Goal: Contribute content: Add original content to the website for others to see

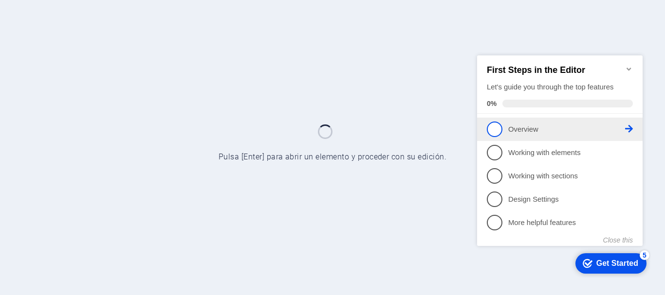
click at [500, 130] on span "1" at bounding box center [495, 129] width 16 height 16
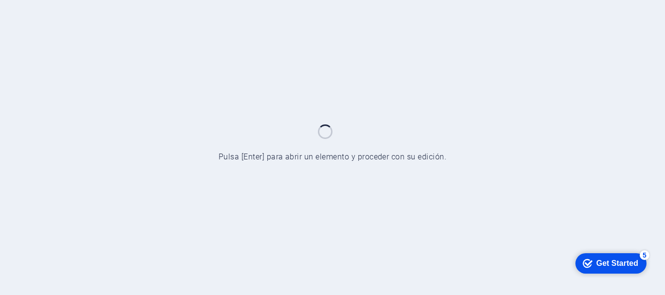
click at [398, 88] on div at bounding box center [332, 147] width 665 height 295
click at [250, 155] on div at bounding box center [332, 147] width 665 height 295
click at [620, 261] on div "Get Started" at bounding box center [617, 263] width 42 height 9
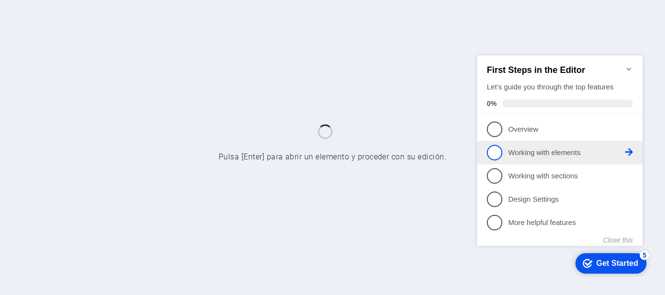
click at [500, 152] on span "2" at bounding box center [495, 153] width 16 height 16
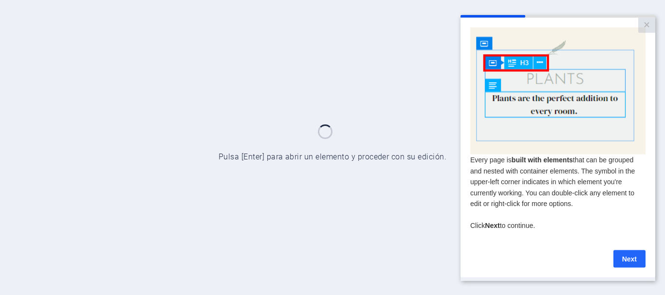
click at [630, 261] on link "Next" at bounding box center [629, 259] width 32 height 18
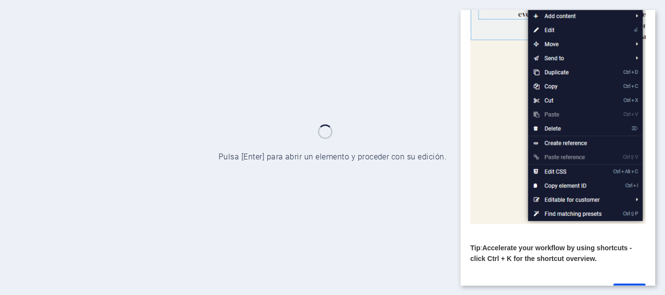
scroll to position [146, 0]
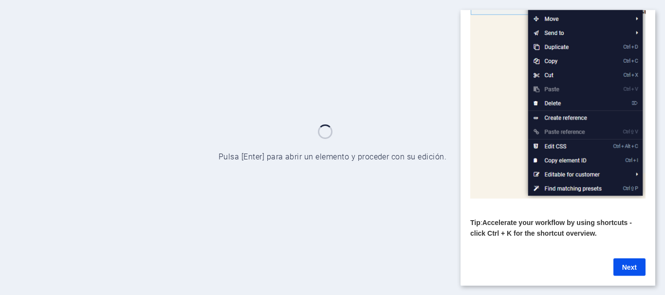
drag, startPoint x: 651, startPoint y: 134, endPoint x: 1120, endPoint y: 264, distance: 486.9
click at [629, 260] on link "Next" at bounding box center [629, 267] width 32 height 18
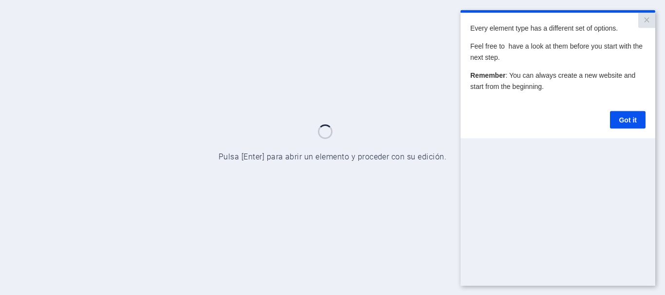
scroll to position [0, 0]
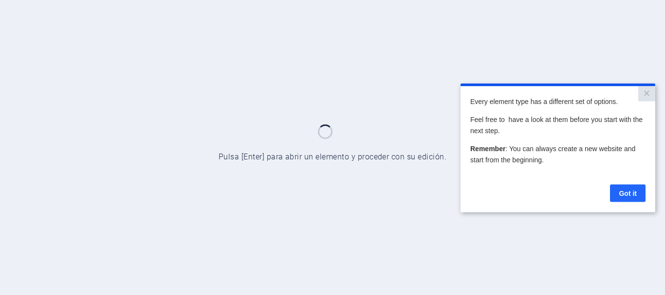
click at [643, 193] on link "Got it" at bounding box center [628, 193] width 36 height 18
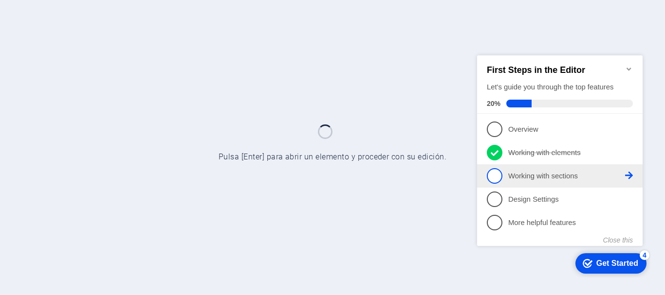
click at [487, 174] on span "3" at bounding box center [495, 176] width 16 height 16
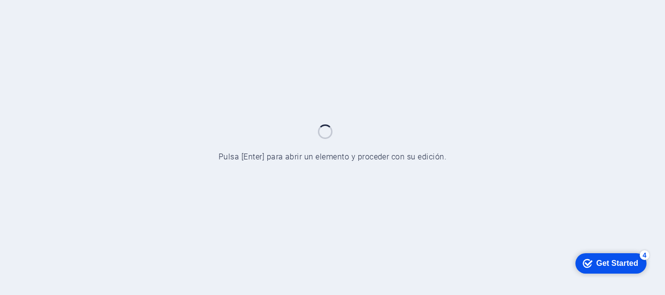
click at [601, 259] on div "Get Started" at bounding box center [617, 263] width 42 height 9
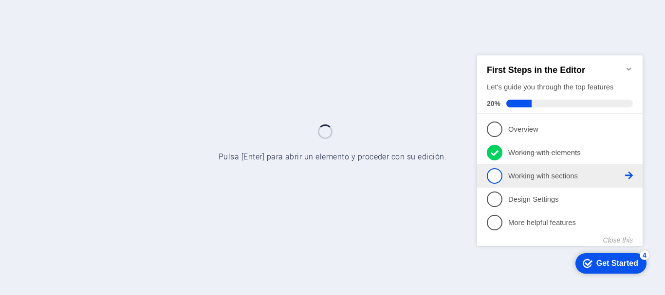
click at [494, 172] on span "3" at bounding box center [495, 176] width 16 height 16
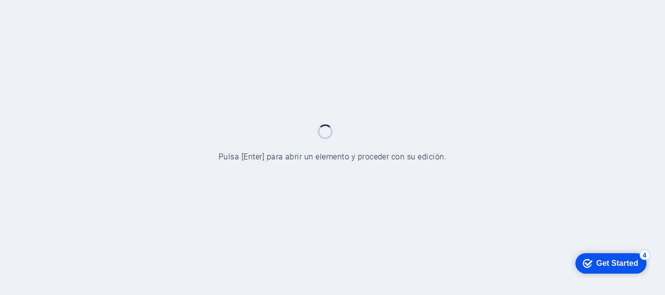
click at [624, 259] on div "Get Started" at bounding box center [617, 263] width 42 height 9
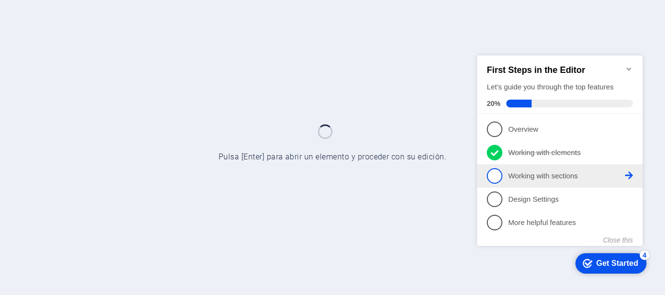
click at [628, 174] on icon at bounding box center [629, 175] width 8 height 8
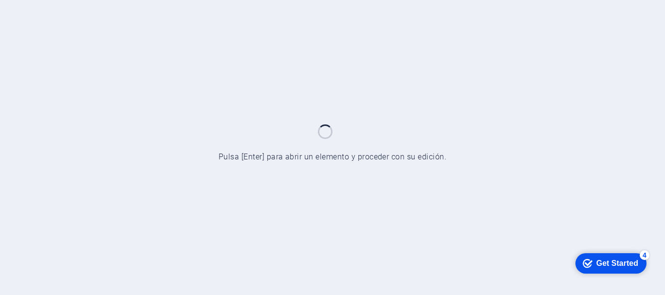
click at [620, 266] on div "Get Started" at bounding box center [617, 263] width 42 height 9
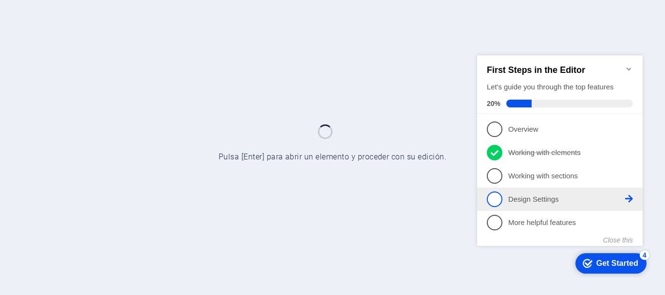
click at [630, 132] on icon at bounding box center [629, 129] width 8 height 8
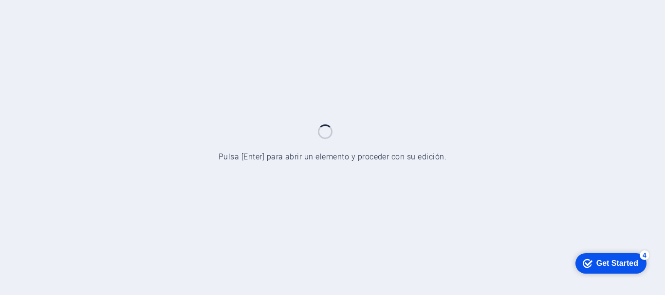
click at [630, 262] on div "Get Started" at bounding box center [617, 263] width 42 height 9
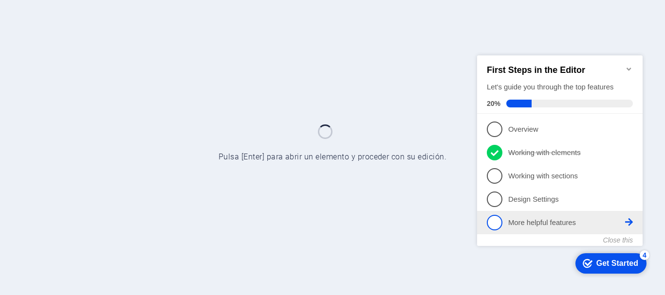
click at [628, 219] on icon at bounding box center [629, 222] width 8 height 8
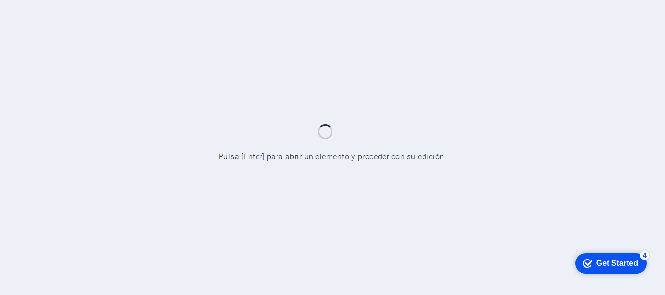
click at [629, 266] on div "Get Started" at bounding box center [617, 263] width 42 height 9
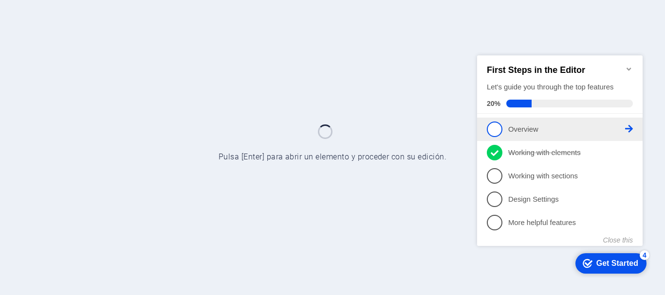
click at [632, 125] on icon at bounding box center [629, 129] width 8 height 8
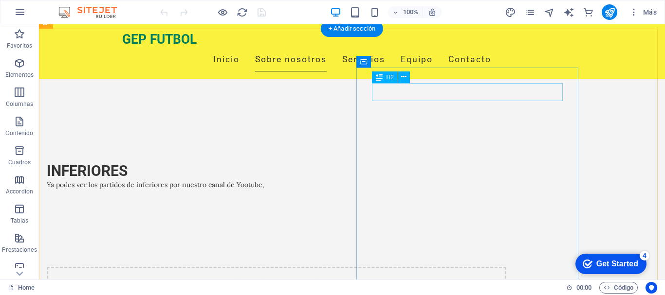
scroll to position [389, 0]
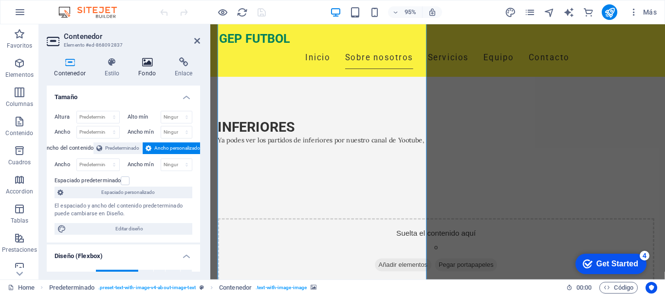
click at [143, 63] on icon at bounding box center [147, 62] width 33 height 10
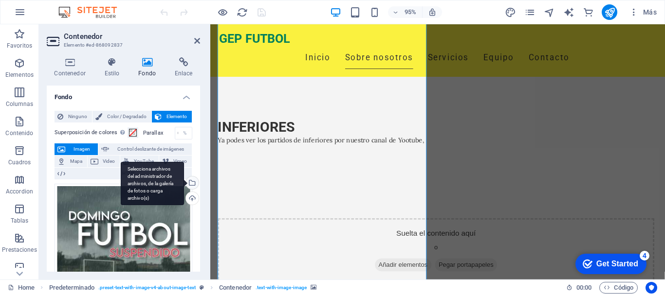
click at [184, 180] on div "Selecciona archivos del administrador de archivos, de la galería de fotos o car…" at bounding box center [152, 184] width 63 height 44
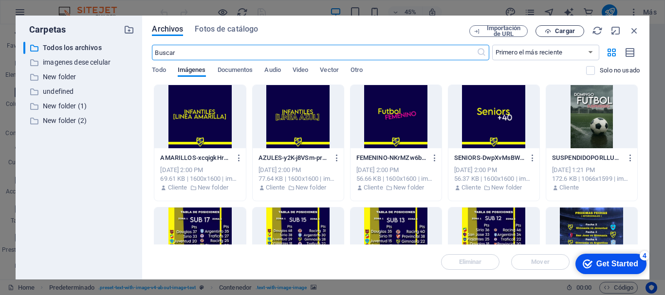
click at [564, 33] on span "Cargar" at bounding box center [565, 31] width 20 height 6
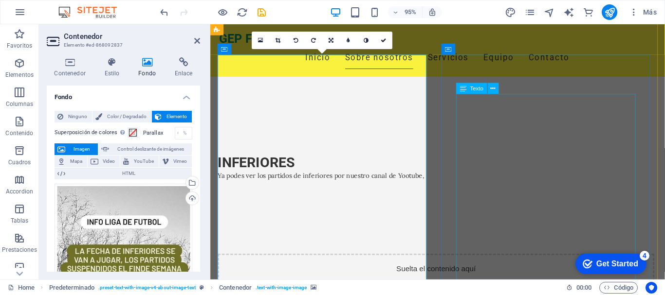
scroll to position [303, 0]
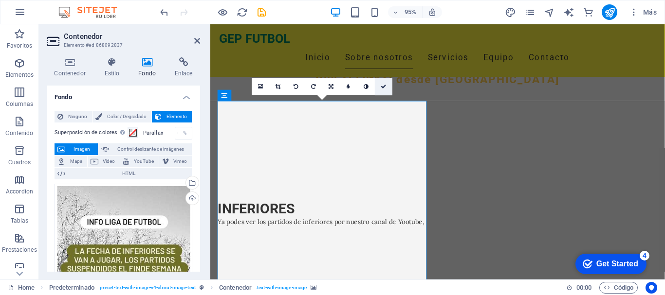
click at [384, 85] on icon at bounding box center [384, 86] width 6 height 5
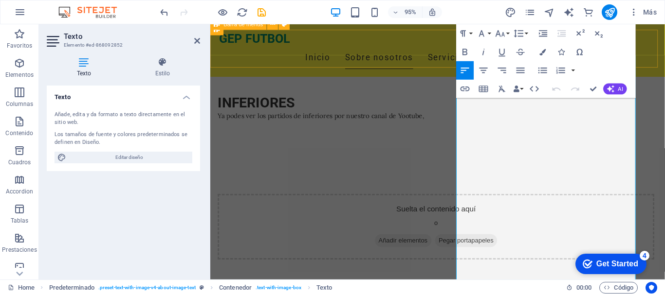
scroll to position [393, 0]
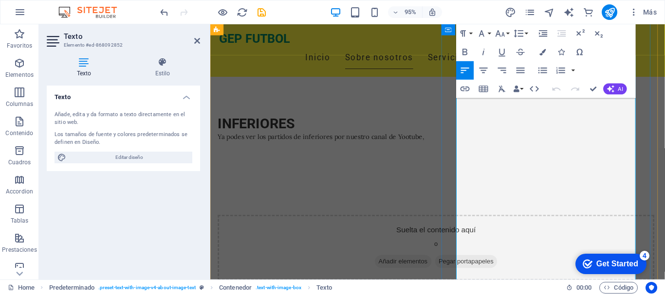
drag, startPoint x: 469, startPoint y: 151, endPoint x: 608, endPoint y: 243, distance: 167.0
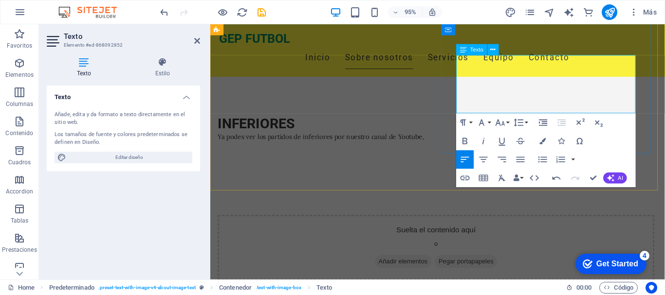
drag, startPoint x: 613, startPoint y: 110, endPoint x: 482, endPoint y: 71, distance: 136.5
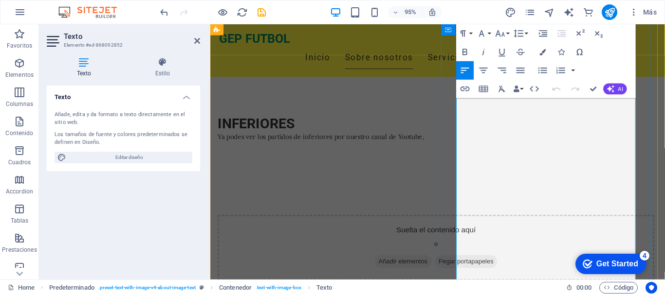
drag, startPoint x: 551, startPoint y: 162, endPoint x: 640, endPoint y: 161, distance: 88.1
drag, startPoint x: 514, startPoint y: 173, endPoint x: 626, endPoint y: 165, distance: 112.2
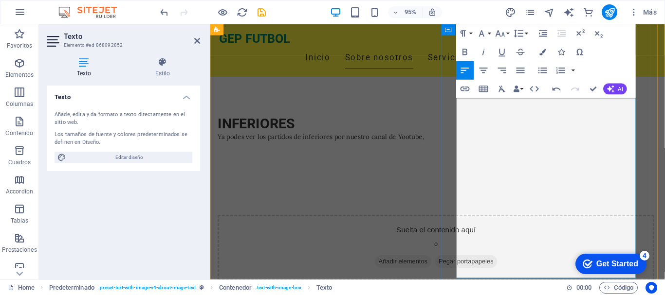
drag, startPoint x: 595, startPoint y: 183, endPoint x: 555, endPoint y: 188, distance: 40.3
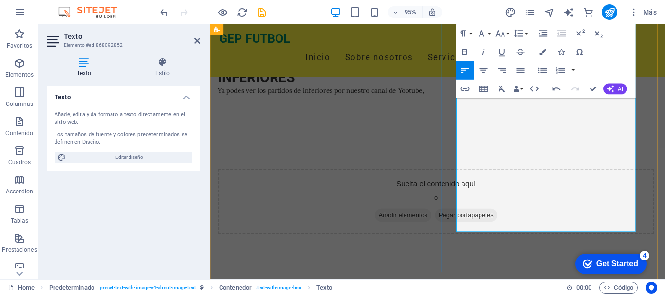
scroll to position [490, 0]
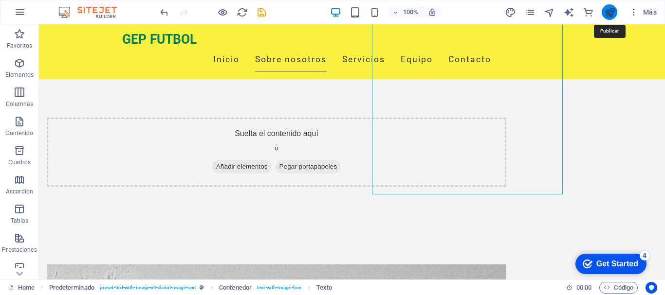
click at [607, 12] on icon "publish" at bounding box center [609, 12] width 11 height 11
